Goal: Transaction & Acquisition: Book appointment/travel/reservation

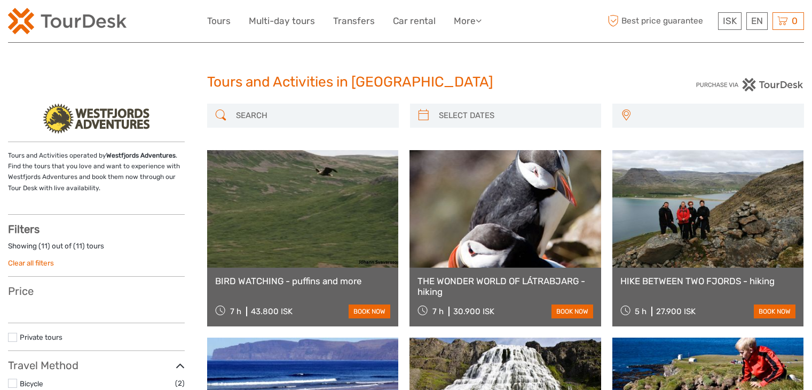
select select
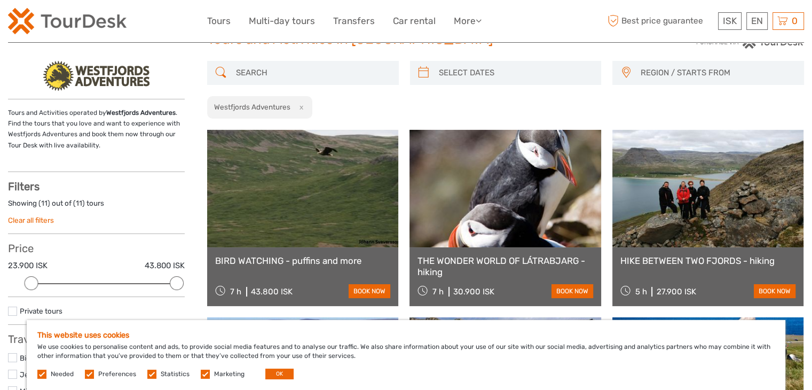
scroll to position [37, 0]
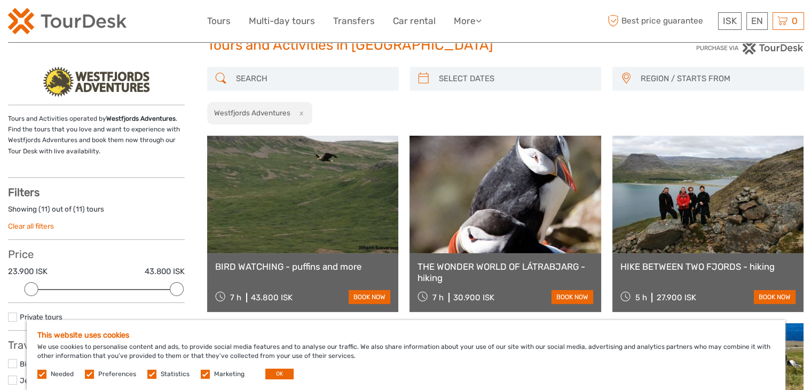
click at [326, 232] on link at bounding box center [302, 194] width 191 height 117
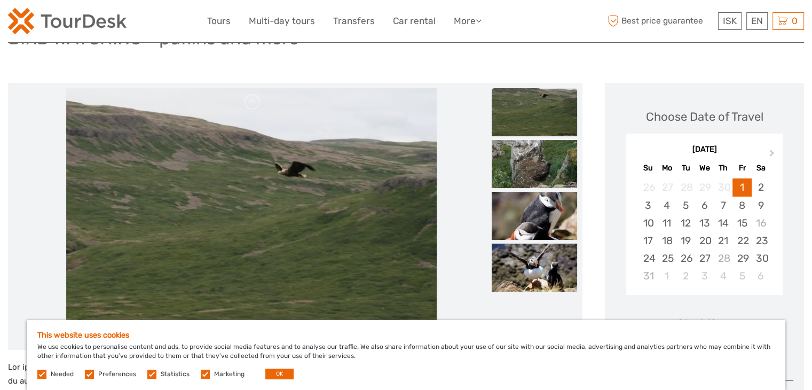
scroll to position [76, 0]
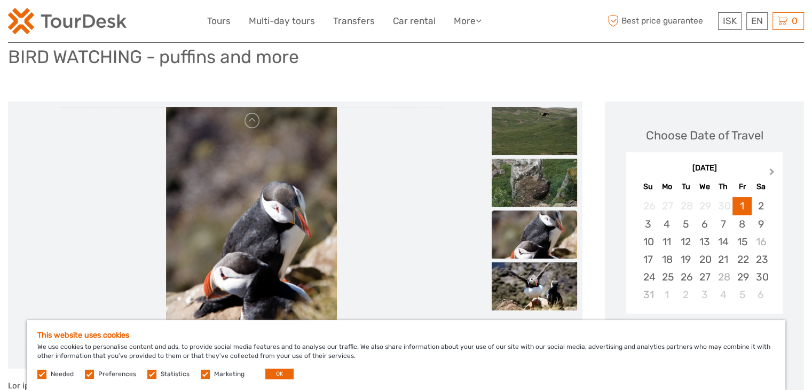
click at [774, 174] on button "Next Month" at bounding box center [773, 174] width 17 height 17
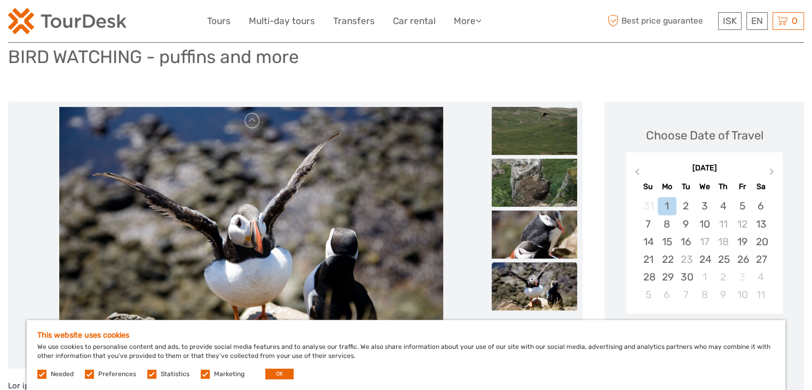
click at [203, 376] on label at bounding box center [205, 373] width 9 height 9
click at [0, 0] on input "checkbox" at bounding box center [0, 0] width 0 height 0
click at [85, 376] on label at bounding box center [89, 373] width 9 height 9
click at [0, 0] on input "checkbox" at bounding box center [0, 0] width 0 height 0
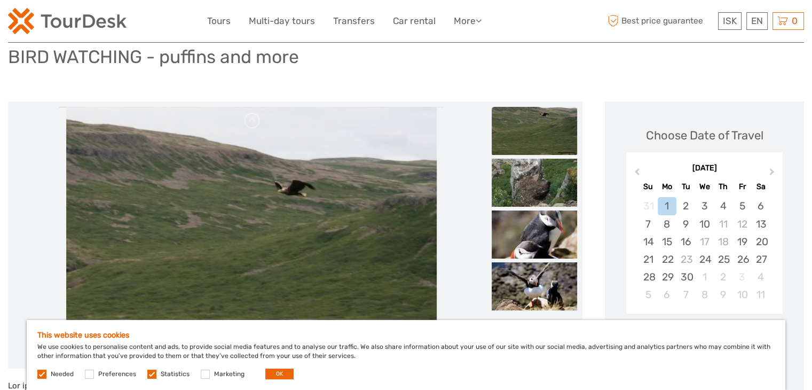
click at [149, 373] on label at bounding box center [151, 373] width 9 height 9
click at [0, 0] on input "checkbox" at bounding box center [0, 0] width 0 height 0
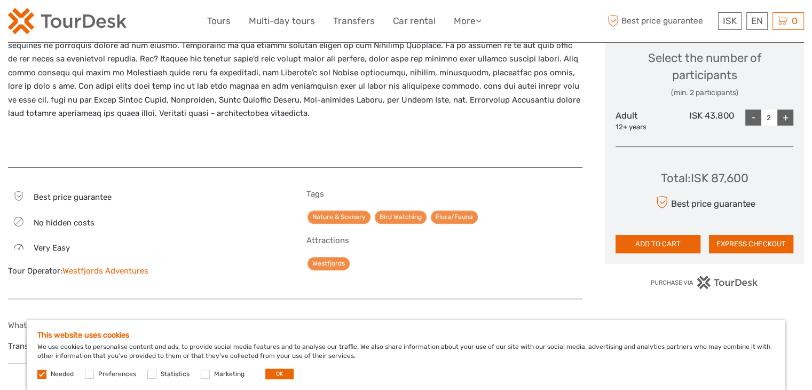
scroll to position [456, 0]
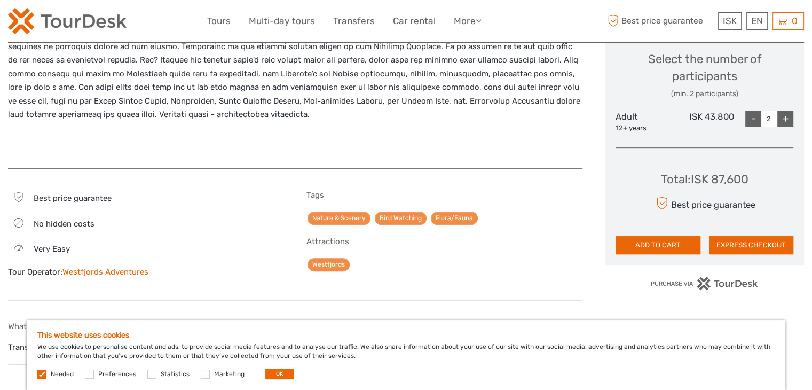
click at [788, 121] on div "+" at bounding box center [785, 119] width 16 height 16
type input "3"
click at [281, 372] on button "OK" at bounding box center [279, 373] width 28 height 11
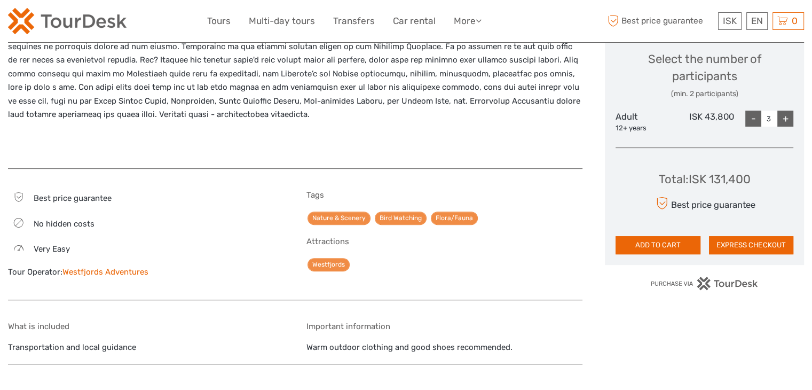
click at [129, 274] on link "Westfjords Adventures" at bounding box center [105, 272] width 86 height 10
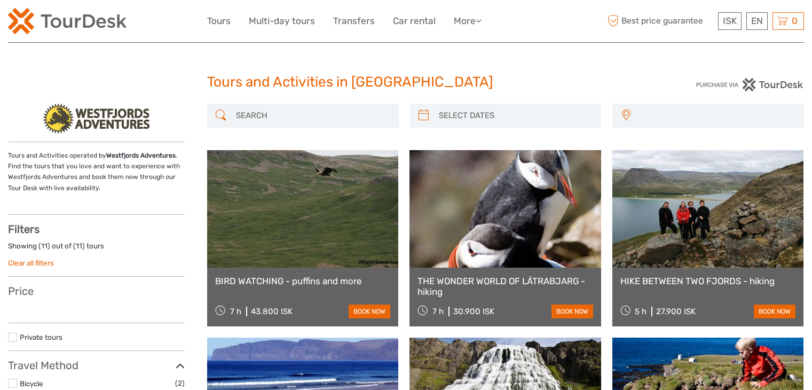
select select
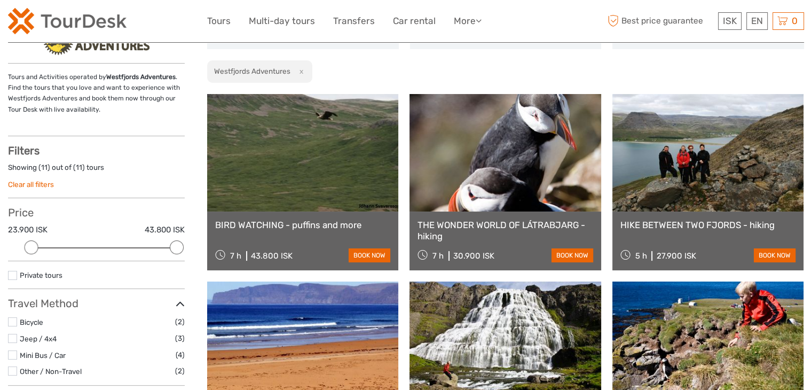
scroll to position [77, 0]
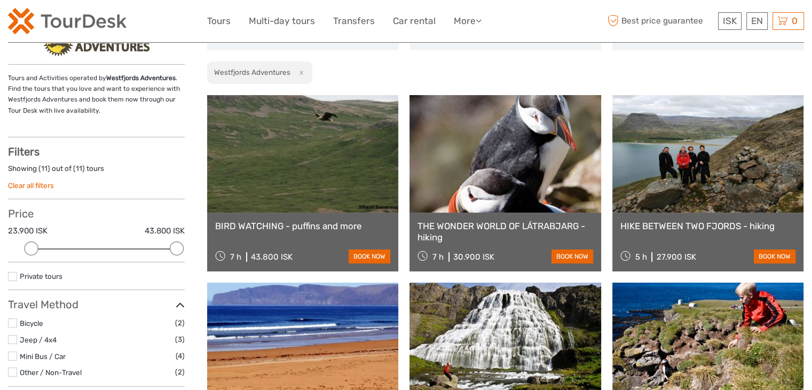
click at [506, 198] on link at bounding box center [505, 153] width 191 height 117
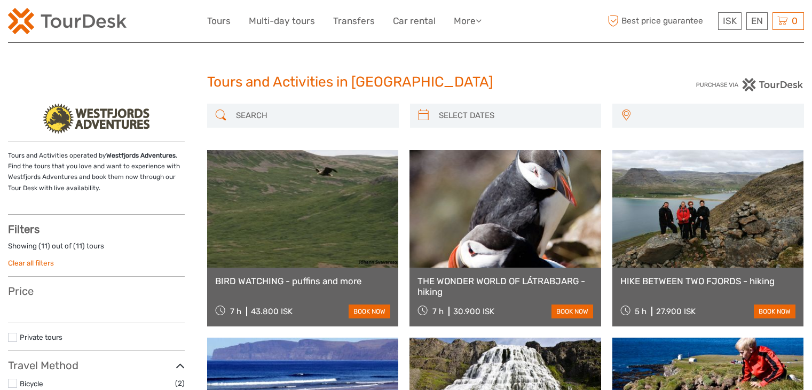
select select
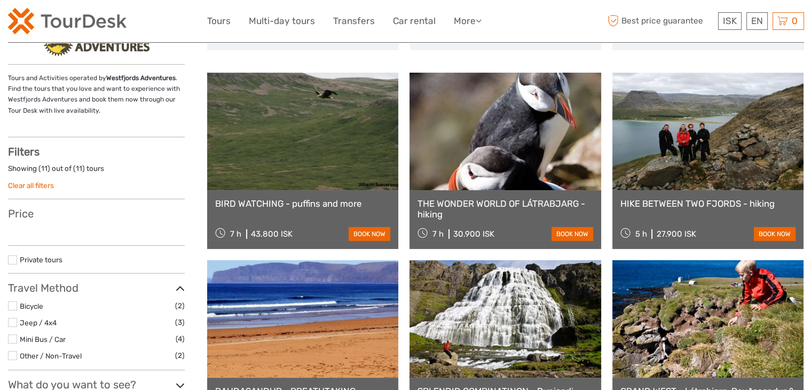
select select
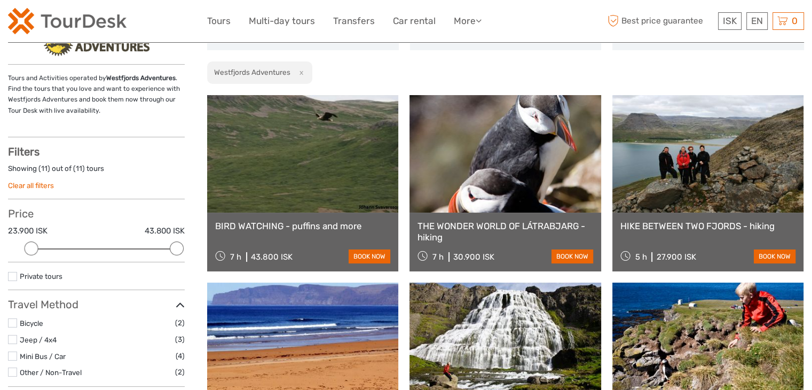
click at [301, 229] on link "BIRD WATCHING - puffins and more" at bounding box center [302, 226] width 175 height 11
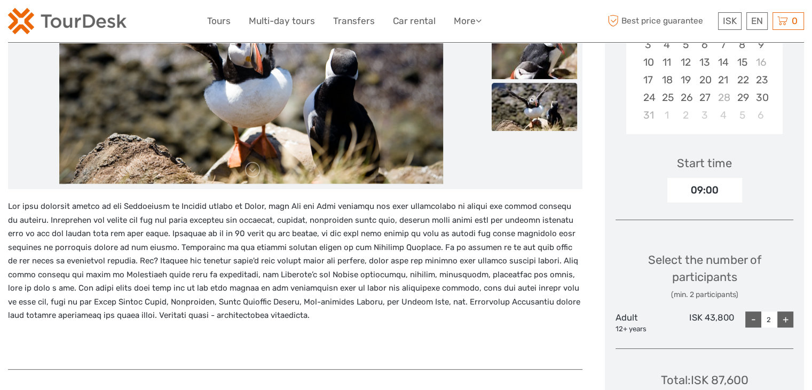
scroll to position [254, 0]
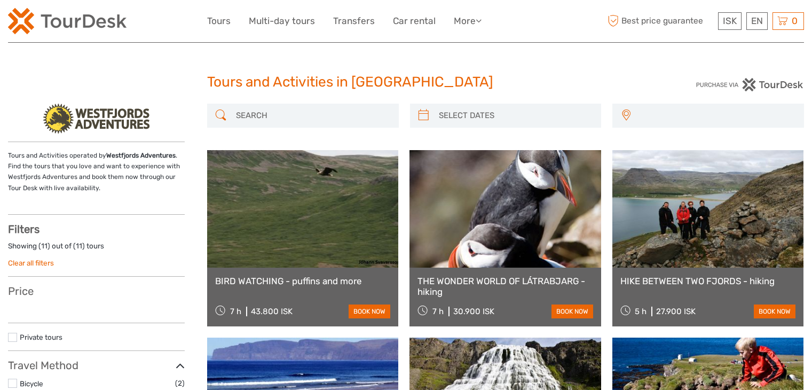
select select
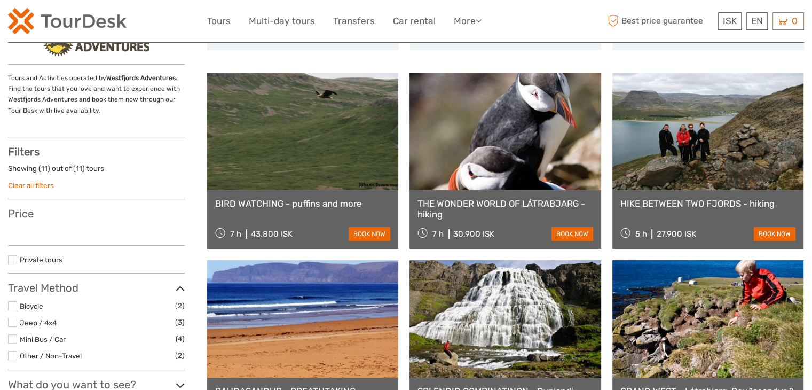
select select
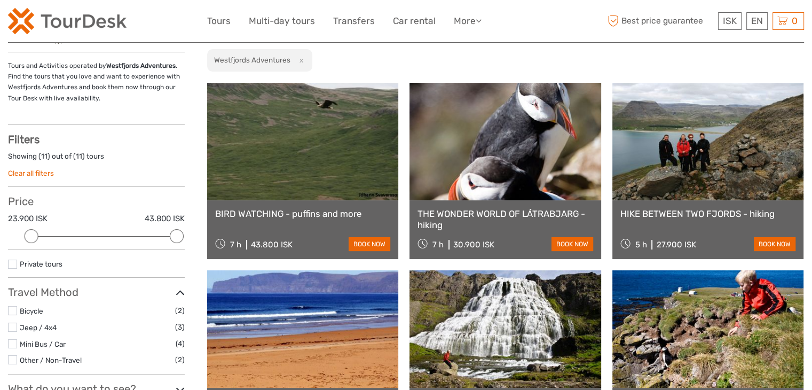
scroll to position [0, 0]
